Goal: Task Accomplishment & Management: Manage account settings

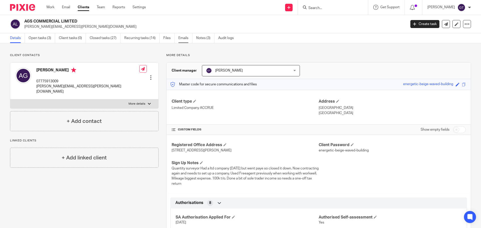
click at [185, 38] on link "Emails" at bounding box center [185, 38] width 14 height 10
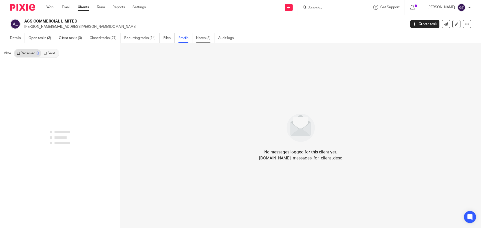
click at [204, 38] on link "Notes (3)" at bounding box center [205, 38] width 18 height 10
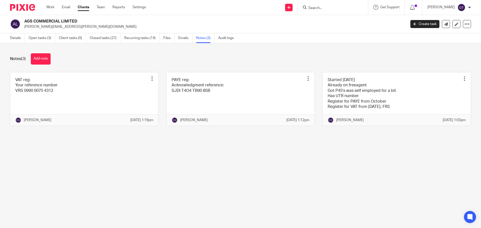
click at [35, 60] on button "Add note" at bounding box center [41, 58] width 20 height 11
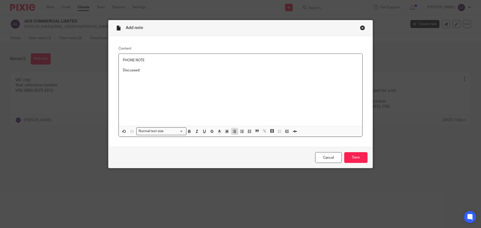
click at [232, 129] on icon "button" at bounding box center [234, 131] width 5 height 5
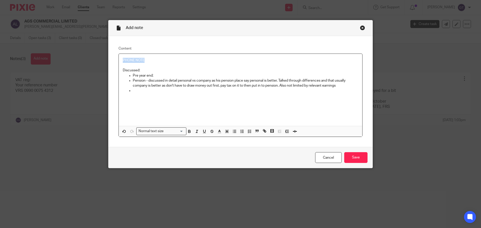
drag, startPoint x: 147, startPoint y: 61, endPoint x: 120, endPoint y: 57, distance: 27.0
click at [120, 57] on div "PHONE NOTE Discussed: Pre year end; Pension - discussed in detail personal vs c…" at bounding box center [240, 90] width 243 height 72
click at [135, 90] on p at bounding box center [245, 90] width 225 height 5
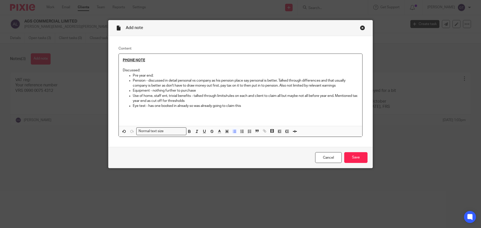
click at [221, 98] on p "Use of home, staff ent, trivial benefits - talked through limits/rules on each …" at bounding box center [245, 98] width 225 height 10
click at [258, 103] on p "Use of home, staff ent, trivial benefits - talked through limits/rules on each …" at bounding box center [245, 98] width 225 height 10
click at [255, 103] on p "Use of home, staff ent, trivial benefits - talked through limits/rules on each …" at bounding box center [245, 98] width 225 height 10
click at [254, 104] on p "Eye test - has one booked in already so was already going to claim this" at bounding box center [245, 105] width 225 height 5
click at [350, 158] on input "Save" at bounding box center [355, 157] width 23 height 11
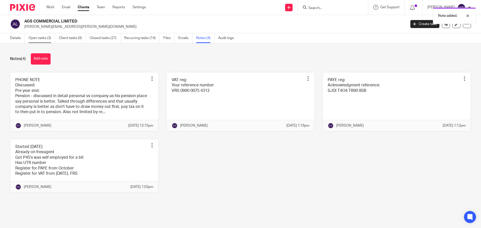
click at [39, 39] on link "Open tasks (3)" at bounding box center [42, 38] width 27 height 10
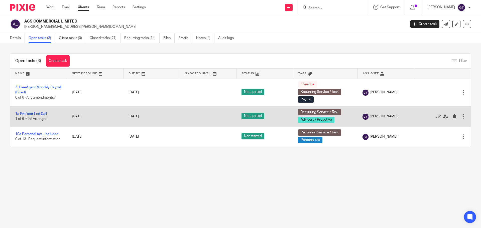
drag, startPoint x: 430, startPoint y: 117, endPoint x: 404, endPoint y: 91, distance: 37.0
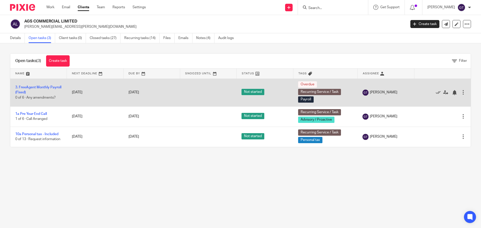
click at [435, 117] on icon at bounding box center [437, 116] width 5 height 5
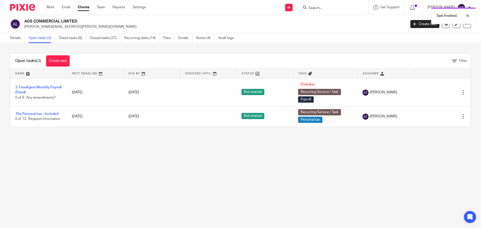
click at [327, 6] on div "Task finished." at bounding box center [357, 14] width 235 height 19
click at [338, 11] on div "Task finished." at bounding box center [357, 14] width 235 height 19
click at [336, 8] on div "Task finished." at bounding box center [357, 14] width 235 height 19
click at [330, 9] on input "Search" at bounding box center [330, 8] width 45 height 5
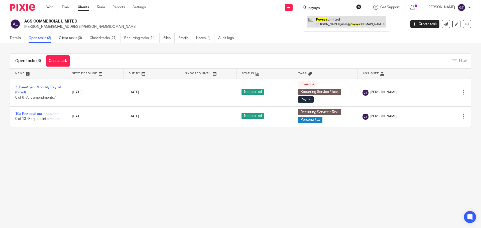
type input "psysys"
click at [340, 21] on link at bounding box center [346, 22] width 79 height 12
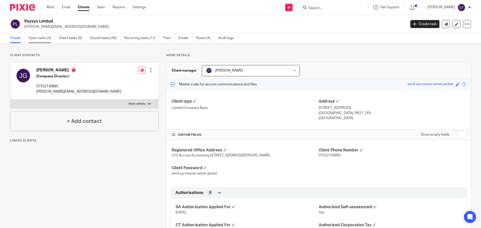
click at [38, 36] on link "Open tasks (4)" at bounding box center [42, 38] width 27 height 10
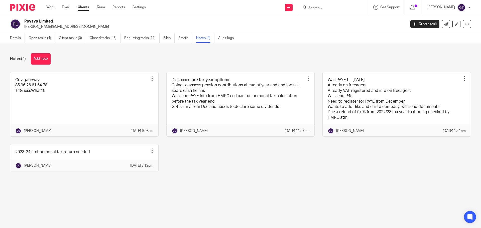
click at [169, 41] on link "Files" at bounding box center [168, 38] width 11 height 10
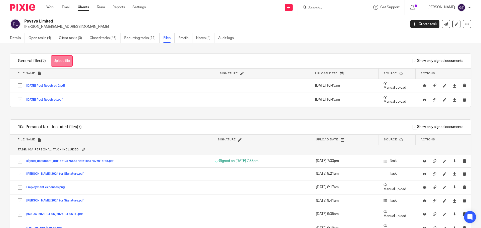
click at [60, 60] on button "Upload file" at bounding box center [62, 60] width 22 height 11
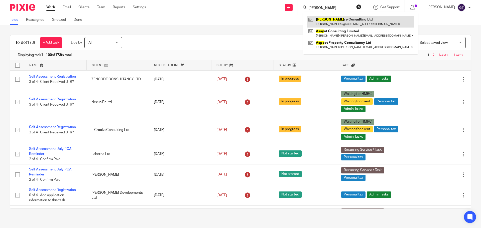
type input "aspy"
click at [335, 20] on link at bounding box center [360, 22] width 107 height 12
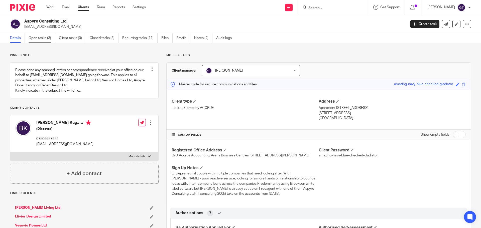
click at [41, 38] on link "Open tasks (3)" at bounding box center [42, 38] width 27 height 10
